Goal: Task Accomplishment & Management: Complete application form

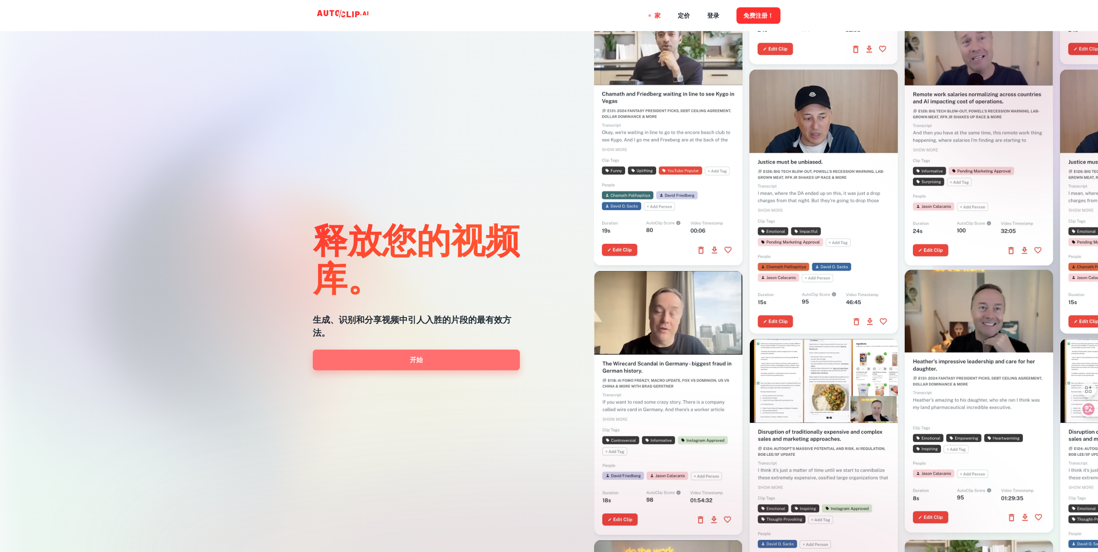
click at [415, 356] on font "开始" at bounding box center [416, 359] width 13 height 7
